Goal: Task Accomplishment & Management: Manage account settings

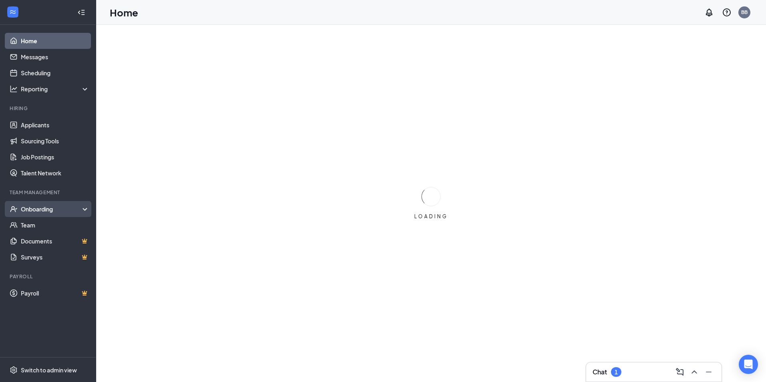
click at [39, 207] on div "Onboarding" at bounding box center [52, 209] width 62 height 8
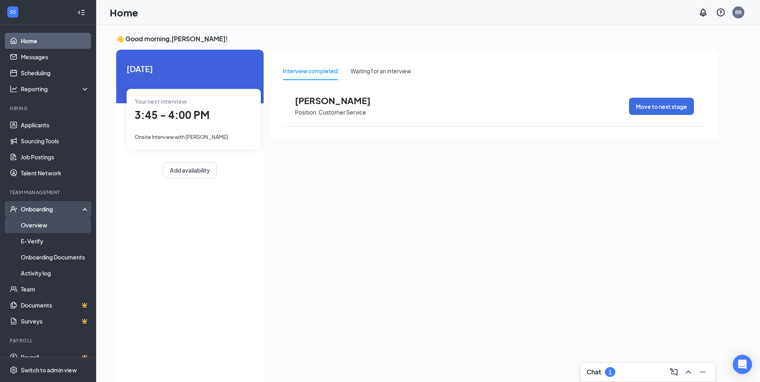
click at [33, 225] on link "Overview" at bounding box center [55, 225] width 68 height 16
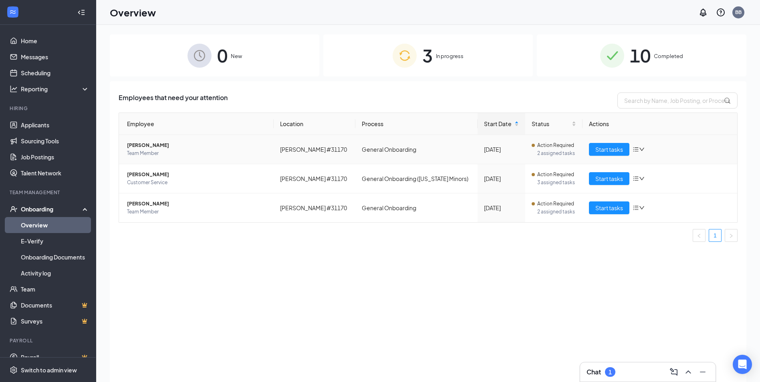
click at [642, 150] on icon "down" at bounding box center [642, 150] width 6 height 6
click at [537, 257] on div "Employees that need your attention Employee Location Process Start Date Status …" at bounding box center [428, 241] width 636 height 321
click at [495, 208] on div "Aug 28" at bounding box center [501, 207] width 35 height 9
click at [402, 208] on td "General Onboarding" at bounding box center [416, 207] width 122 height 29
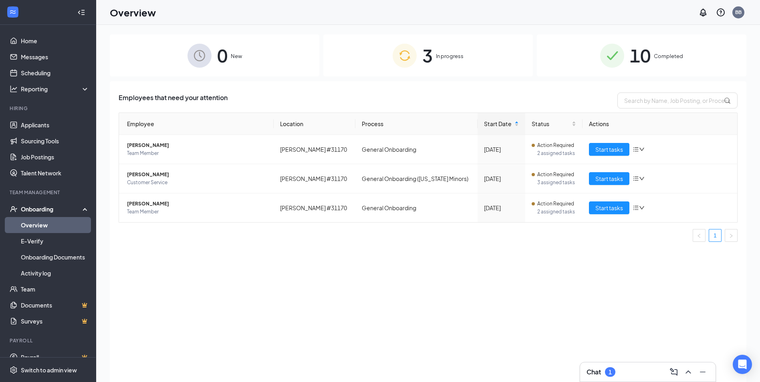
click at [444, 53] on span "In progress" at bounding box center [450, 56] width 28 height 8
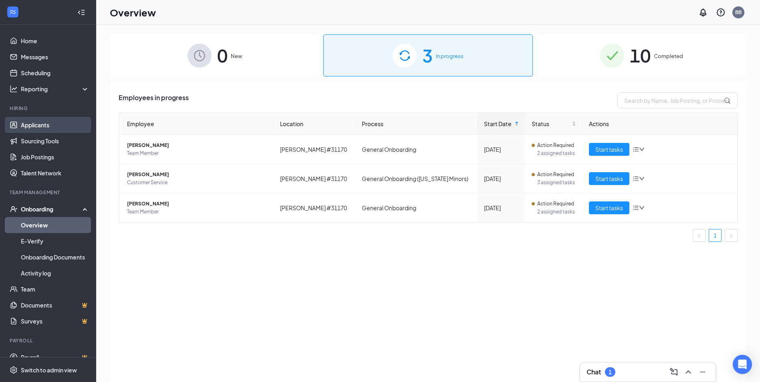
drag, startPoint x: 53, startPoint y: 125, endPoint x: 59, endPoint y: 128, distance: 6.5
click at [54, 124] on link "Applicants" at bounding box center [55, 125] width 68 height 16
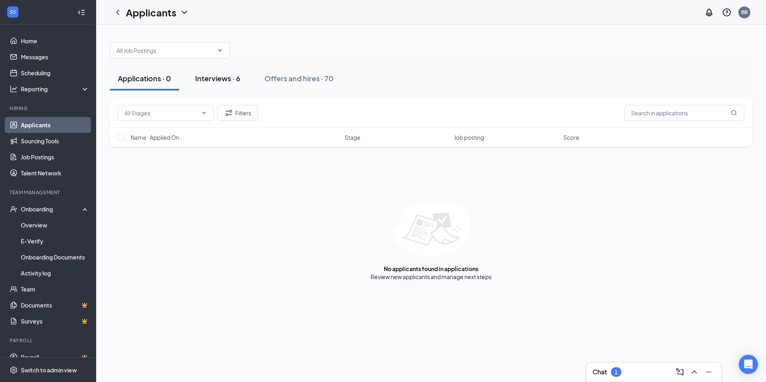
click at [214, 80] on div "Interviews · 6" at bounding box center [217, 78] width 45 height 10
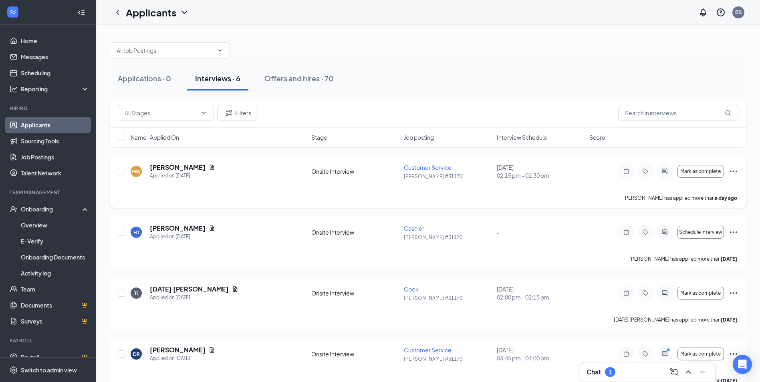
click at [737, 170] on icon "Ellipses" at bounding box center [734, 172] width 10 height 10
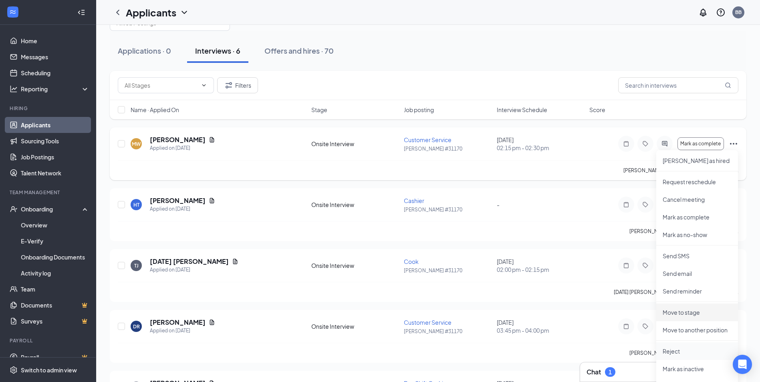
scroll to position [40, 0]
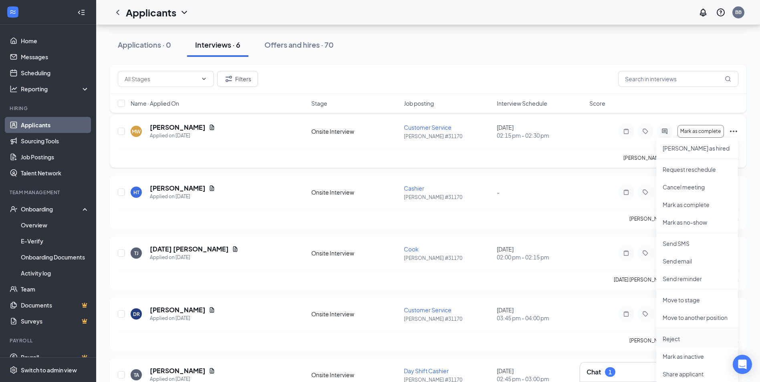
click at [667, 336] on p "Reject" at bounding box center [696, 339] width 69 height 8
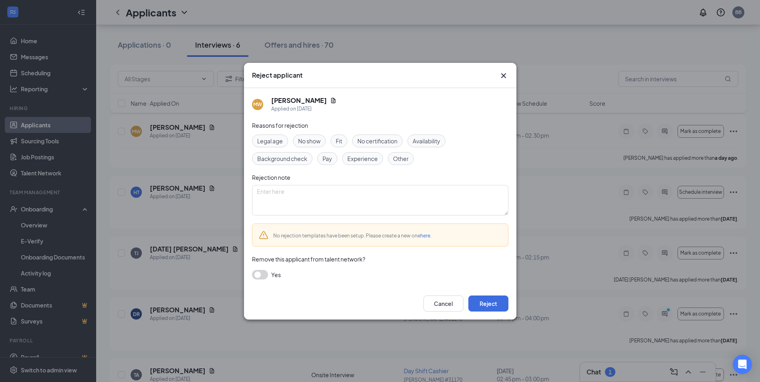
click at [312, 141] on span "No show" at bounding box center [309, 141] width 22 height 9
click at [489, 301] on button "Reject" at bounding box center [488, 304] width 40 height 16
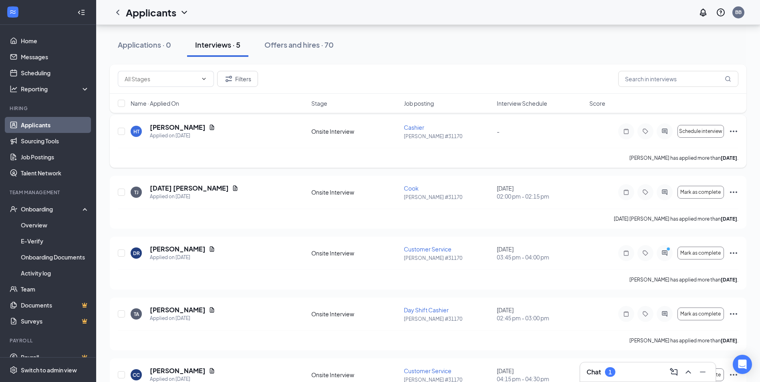
click at [732, 130] on icon "Ellipses" at bounding box center [734, 132] width 10 height 10
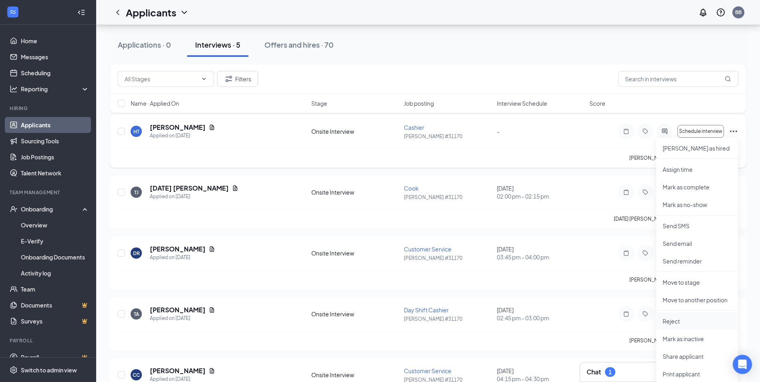
click at [668, 320] on p "Reject" at bounding box center [696, 321] width 69 height 8
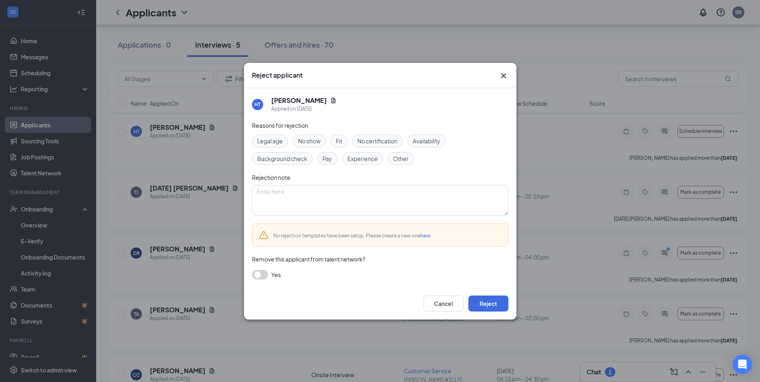
click at [403, 161] on span "Other" at bounding box center [401, 158] width 16 height 9
click at [485, 301] on button "Reject" at bounding box center [488, 304] width 40 height 16
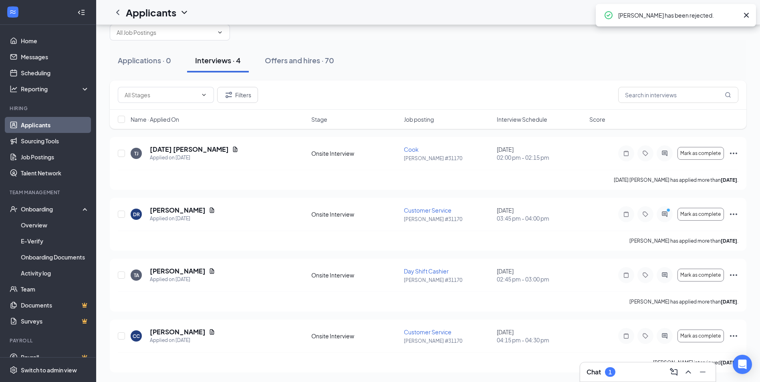
scroll to position [18, 0]
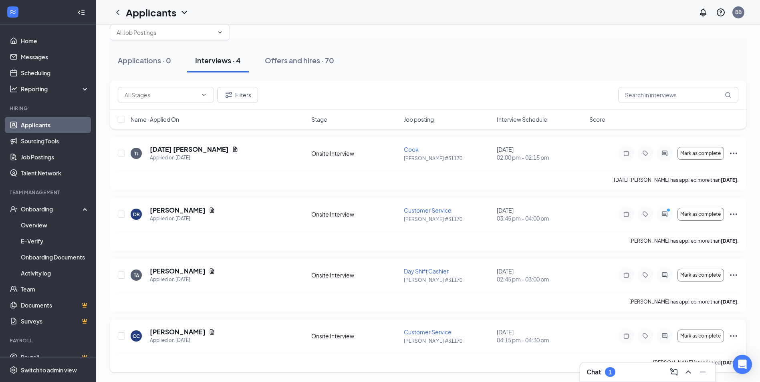
click at [738, 335] on div "CC Cobe Calhoun Applied on Aug 21 Onsite Interview Customer Service Kemper #311…" at bounding box center [428, 346] width 636 height 53
click at [731, 332] on icon "Ellipses" at bounding box center [734, 336] width 10 height 10
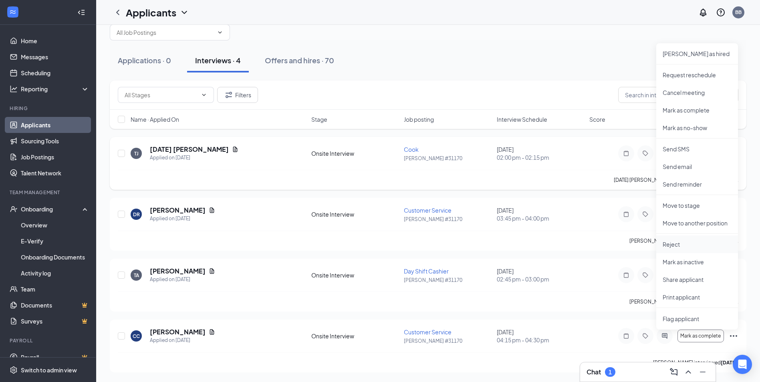
click at [672, 242] on p "Reject" at bounding box center [696, 244] width 69 height 8
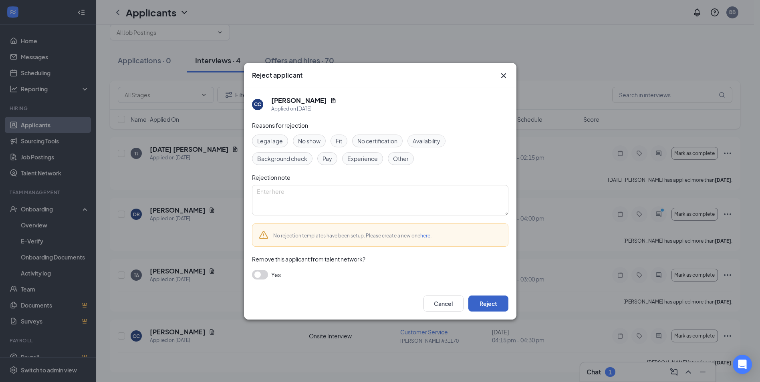
click at [499, 304] on button "Reject" at bounding box center [488, 304] width 40 height 16
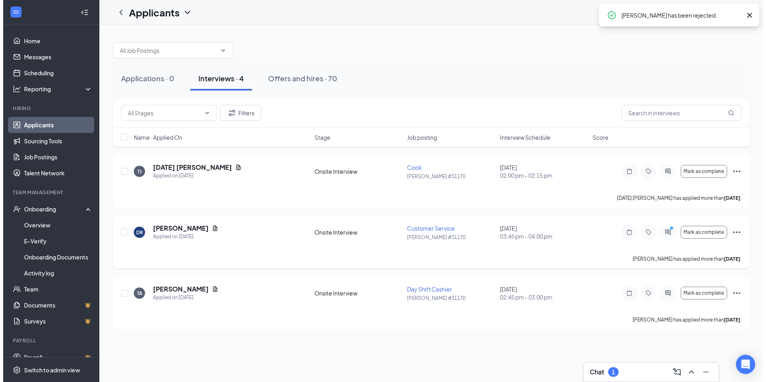
scroll to position [0, 0]
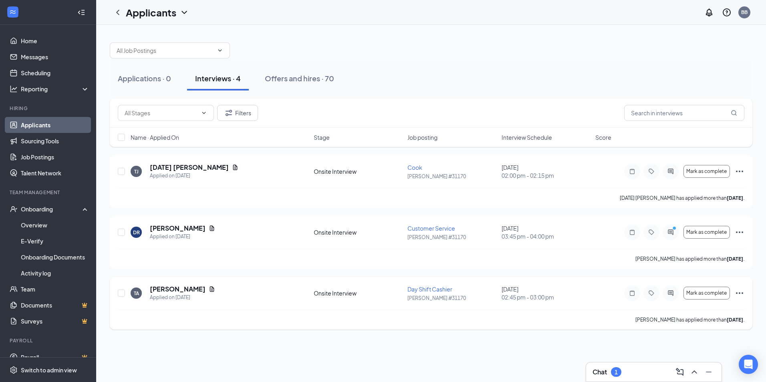
click at [737, 291] on icon "Ellipses" at bounding box center [740, 293] width 10 height 10
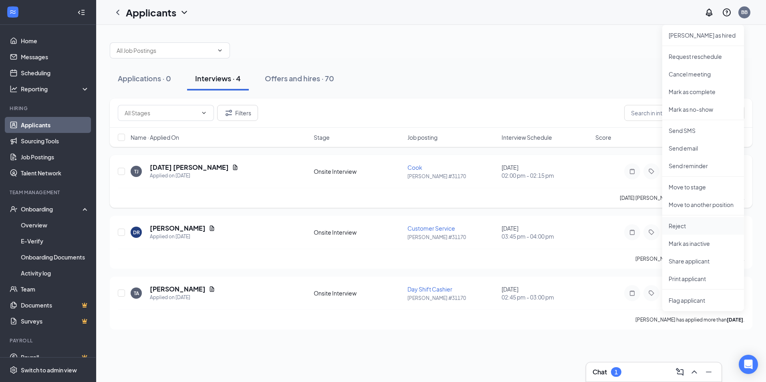
click at [678, 229] on p "Reject" at bounding box center [702, 226] width 69 height 8
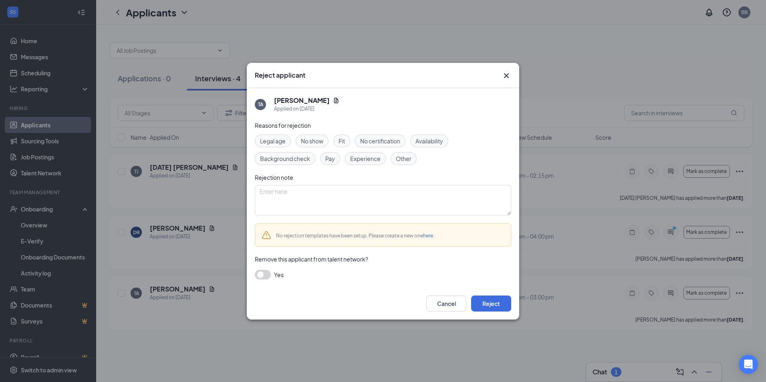
click at [406, 157] on span "Other" at bounding box center [404, 158] width 16 height 9
drag, startPoint x: 496, startPoint y: 303, endPoint x: 500, endPoint y: 292, distance: 11.7
click at [496, 302] on button "Reject" at bounding box center [491, 304] width 40 height 16
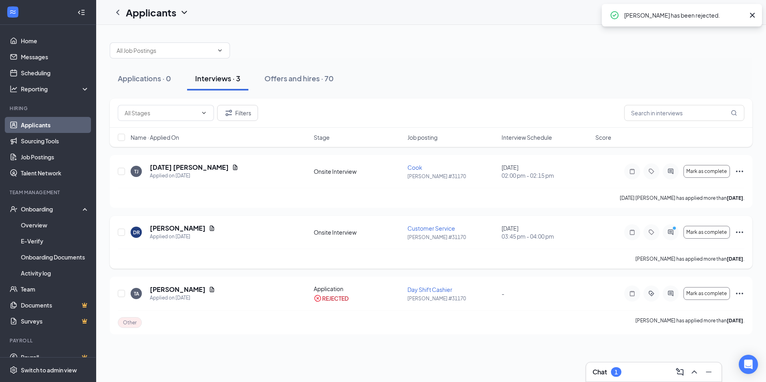
click at [743, 230] on icon "Ellipses" at bounding box center [740, 232] width 10 height 10
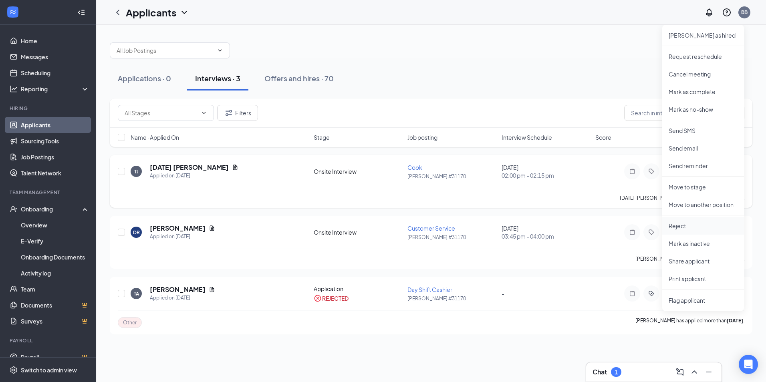
click at [683, 227] on p "Reject" at bounding box center [702, 226] width 69 height 8
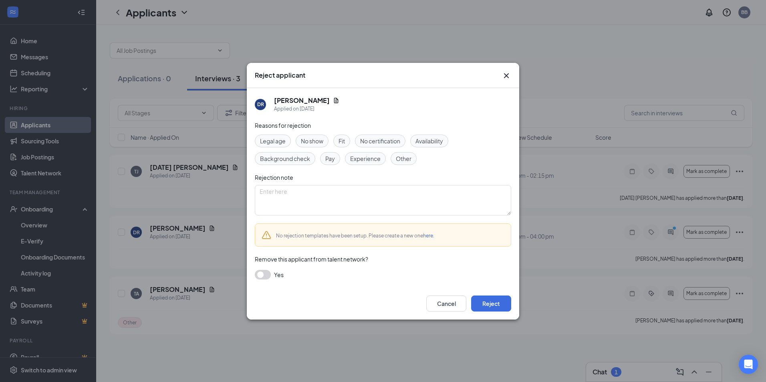
click at [405, 160] on span "Other" at bounding box center [404, 158] width 16 height 9
click at [485, 307] on button "Reject" at bounding box center [491, 304] width 40 height 16
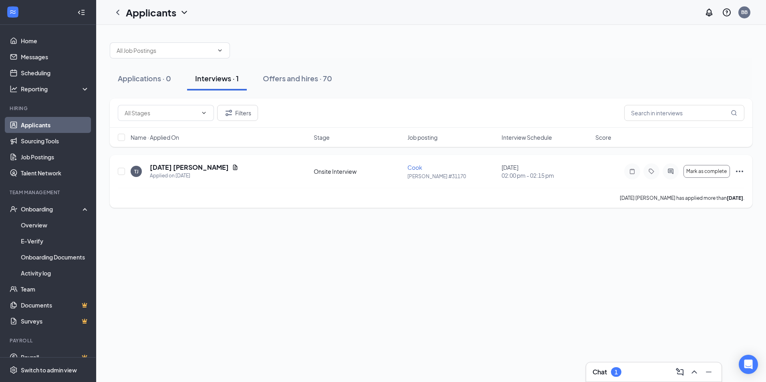
click at [735, 167] on icon "Ellipses" at bounding box center [740, 172] width 10 height 10
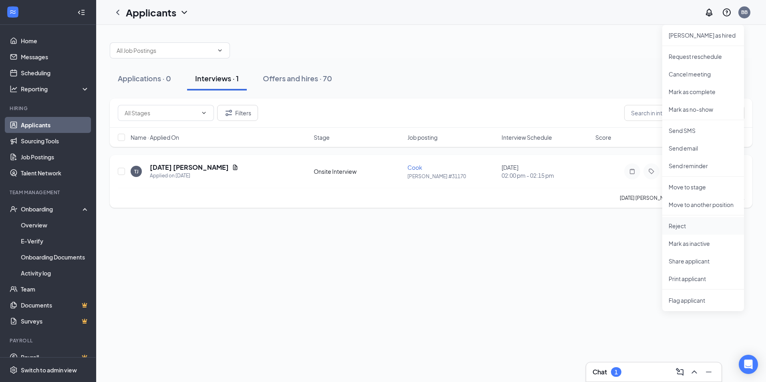
click at [672, 225] on p "Reject" at bounding box center [702, 226] width 69 height 8
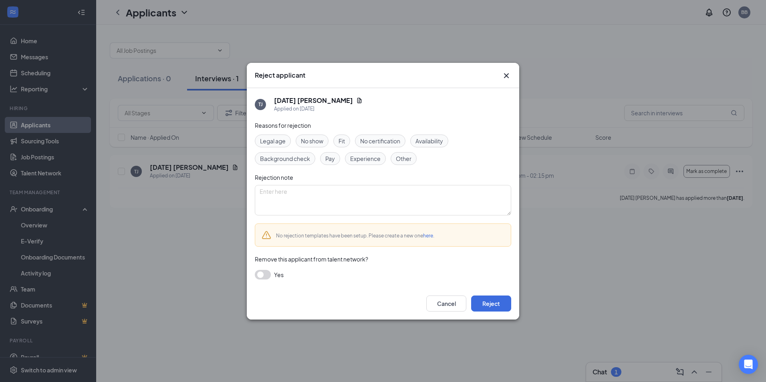
click at [411, 160] on span "Other" at bounding box center [404, 158] width 16 height 9
click at [491, 304] on button "Reject" at bounding box center [491, 304] width 40 height 16
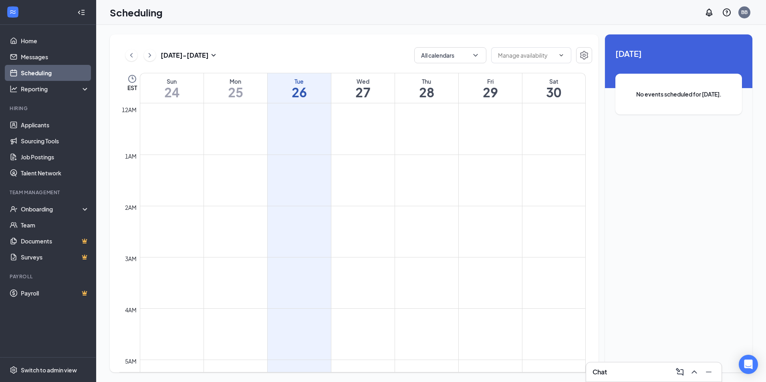
scroll to position [394, 0]
click at [46, 125] on link "Applicants" at bounding box center [55, 125] width 68 height 16
